Goal: Task Accomplishment & Management: Use online tool/utility

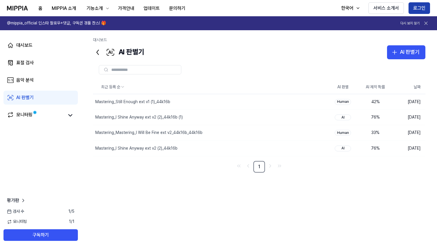
click at [417, 7] on button "로그인" at bounding box center [420, 8] width 22 height 12
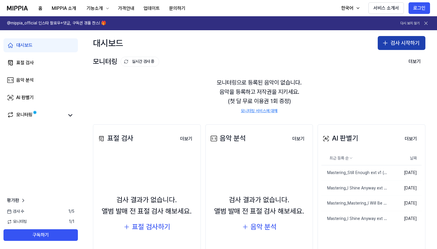
click at [400, 43] on button "검사 시작하기" at bounding box center [402, 43] width 48 height 14
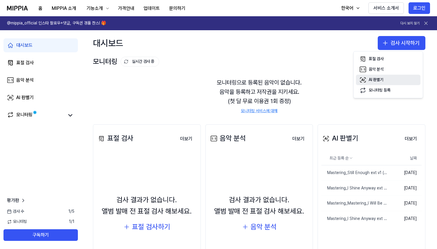
click at [379, 79] on div "AI 판별기" at bounding box center [376, 80] width 15 height 6
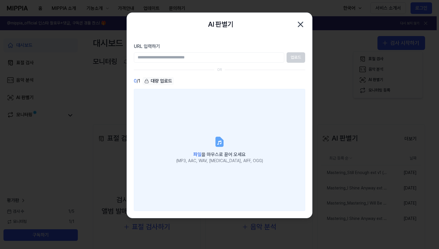
click at [220, 146] on icon at bounding box center [219, 141] width 7 height 9
click at [0, 0] on input "파일 을 마우스로 끌어 오세요 (MP3, AAC, WAV, [MEDICAL_DATA], AIFF, OGG)" at bounding box center [0, 0] width 0 height 0
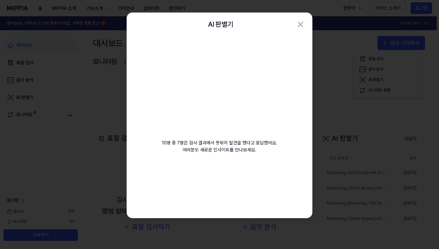
click at [210, 108] on video at bounding box center [220, 92] width 84 height 84
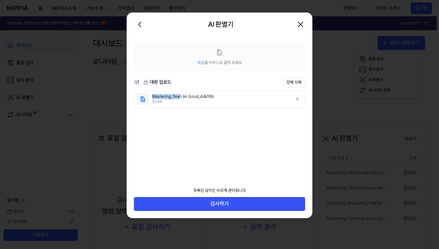
drag, startPoint x: 146, startPoint y: 98, endPoint x: 180, endPoint y: 96, distance: 34.7
click at [180, 96] on li "Mastering_Yeah Im Good_44k16b 02:44" at bounding box center [219, 99] width 171 height 17
click at [238, 109] on ul "Mastering_Yeah Im Good_44k16b 02:44" at bounding box center [219, 133] width 171 height 85
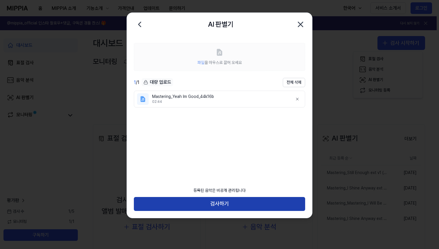
click at [225, 205] on button "검사하기" at bounding box center [219, 204] width 171 height 14
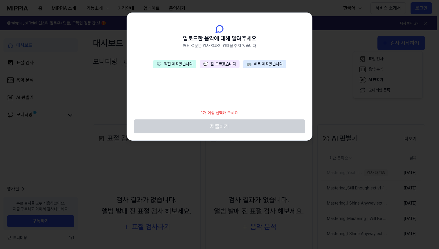
click at [252, 64] on button "🤖 AI로 제작했습니다" at bounding box center [264, 64] width 43 height 8
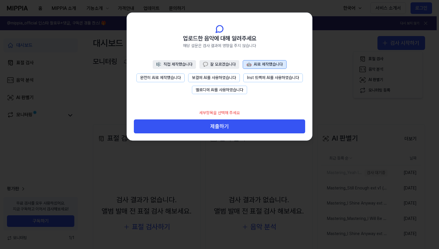
click at [182, 65] on button "🎼 직접 제작했습니다" at bounding box center [174, 64] width 43 height 9
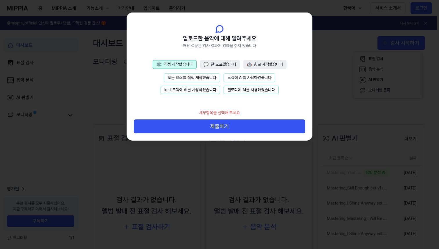
click at [266, 66] on button "🤖 AI로 제작했습니다" at bounding box center [265, 64] width 43 height 9
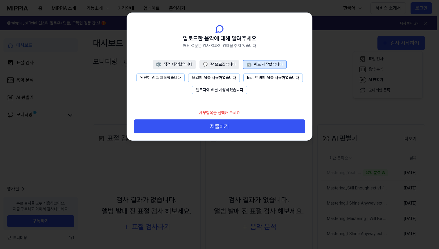
click at [214, 78] on button "보컬에 AI를 사용하였습니다" at bounding box center [214, 78] width 52 height 9
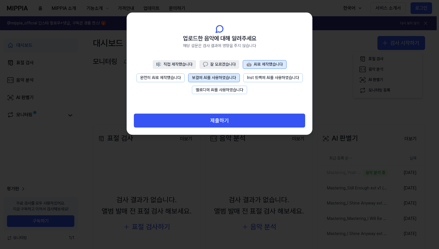
click at [228, 90] on button "멜로디에 AI를 사용하였습니다" at bounding box center [219, 90] width 55 height 9
click at [277, 79] on button "Inst 트랙에 AI를 사용하였습니다" at bounding box center [274, 78] width 60 height 9
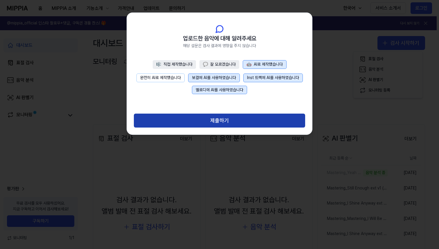
click at [214, 121] on button "제출하기" at bounding box center [219, 121] width 171 height 14
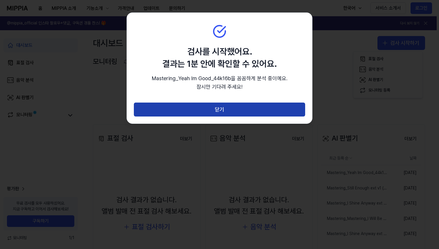
click at [223, 111] on button "닫기" at bounding box center [219, 110] width 171 height 14
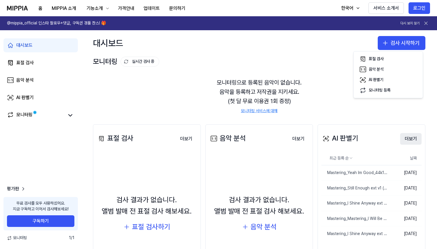
click at [408, 138] on button "더보기" at bounding box center [411, 139] width 22 height 12
